Goal: Obtain resource: Obtain resource

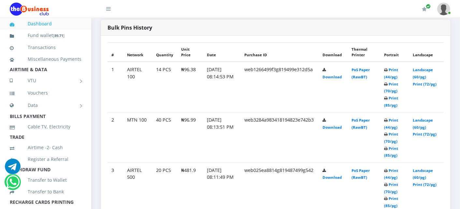
scroll to position [376, 0]
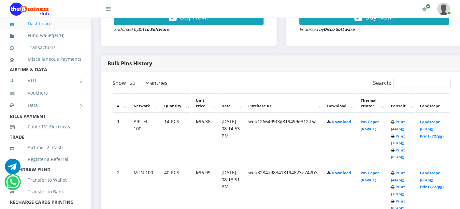
scroll to position [294, 0]
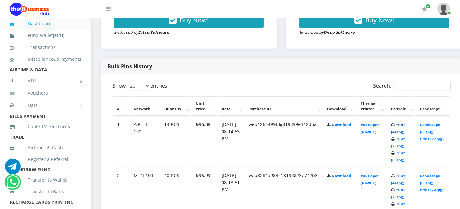
click at [405, 122] on link "Print (44/pg)" at bounding box center [398, 128] width 14 height 12
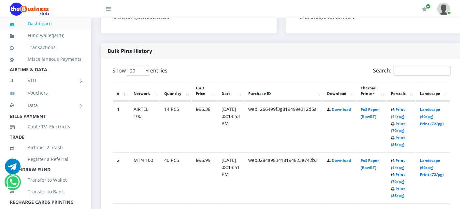
click at [405, 160] on link "Print (44/pg)" at bounding box center [398, 164] width 14 height 12
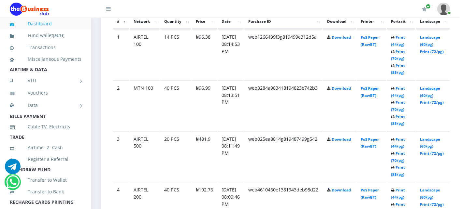
scroll to position [396, 0]
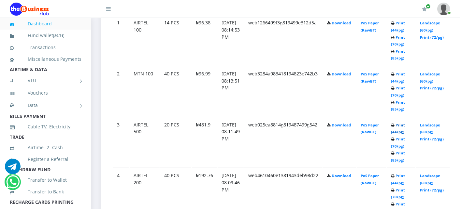
click at [405, 126] on link "Print (44/pg)" at bounding box center [398, 129] width 14 height 12
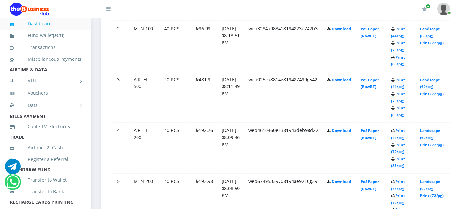
scroll to position [458, 0]
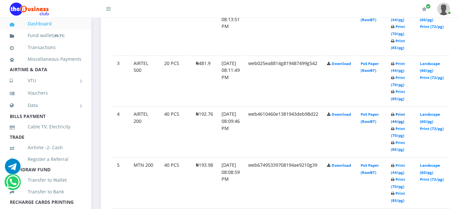
click at [405, 113] on link "Print (44/pg)" at bounding box center [398, 118] width 14 height 12
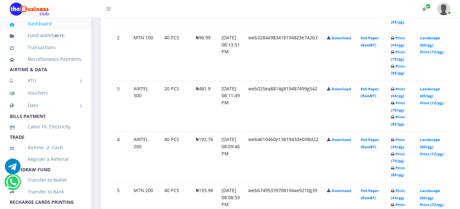
scroll to position [458, 0]
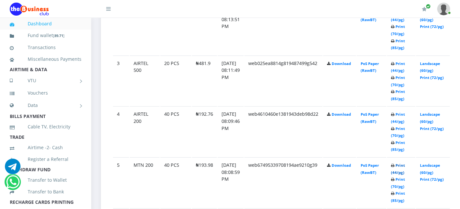
click at [405, 164] on link "Print (44/pg)" at bounding box center [398, 169] width 14 height 12
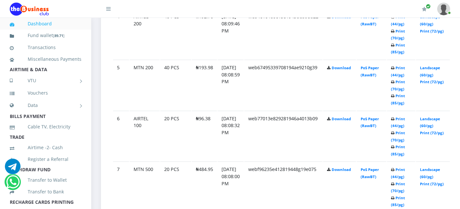
scroll to position [574, 0]
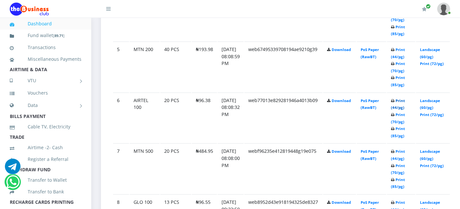
click at [405, 100] on link "Print (44/pg)" at bounding box center [398, 104] width 14 height 12
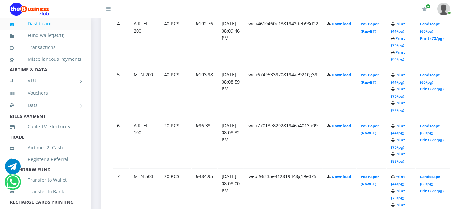
scroll to position [574, 0]
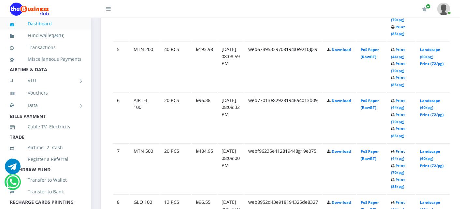
click at [405, 150] on link "Print (44/pg)" at bounding box center [398, 155] width 14 height 12
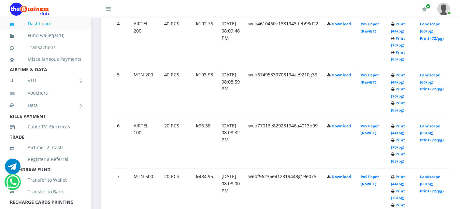
scroll to position [574, 0]
